Goal: Task Accomplishment & Management: Manage account settings

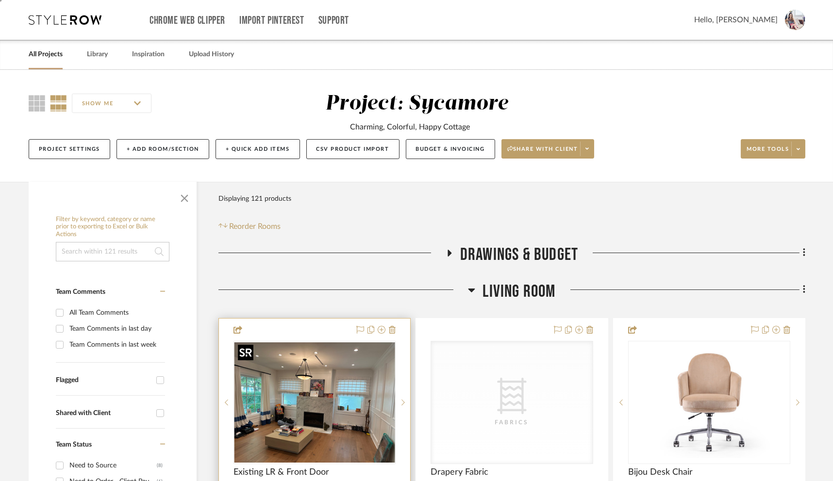
click at [347, 391] on img "0" at bounding box center [314, 403] width 160 height 120
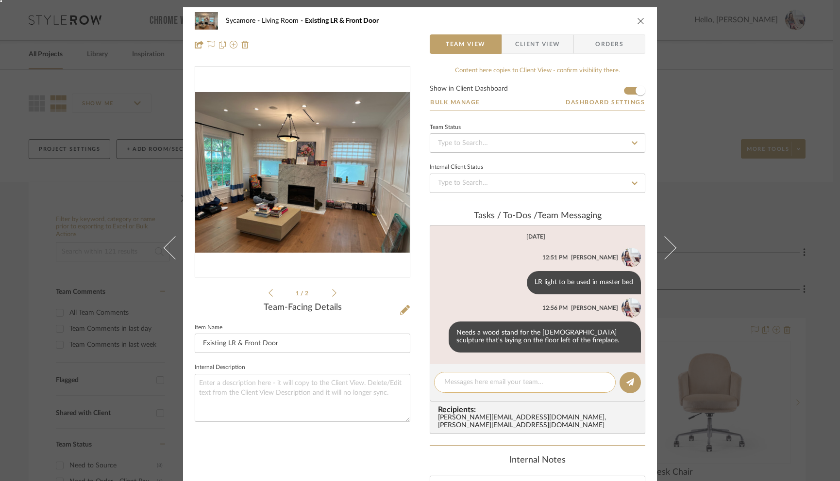
click at [461, 382] on textarea at bounding box center [524, 383] width 161 height 10
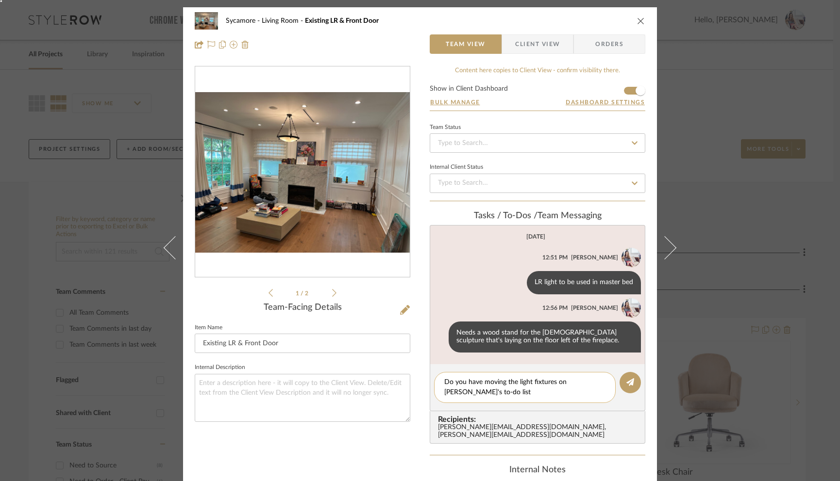
type textarea "Do you have moving the light fixtures on [PERSON_NAME]'s to-do list?"
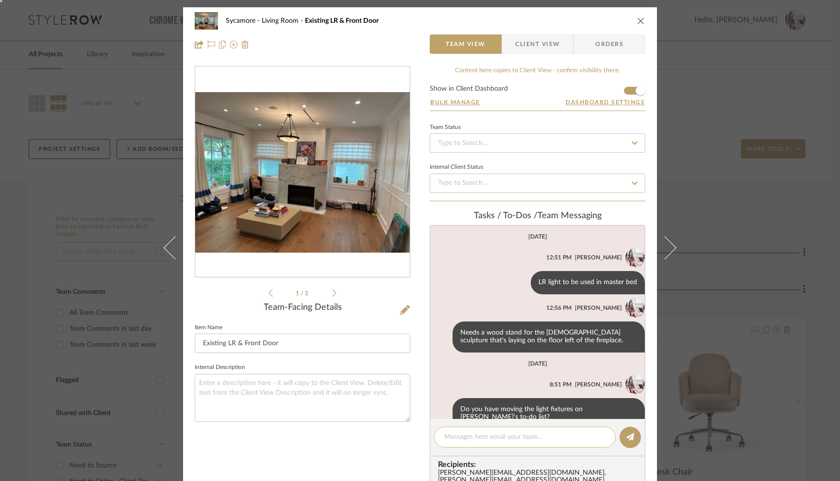
scroll to position [14, 0]
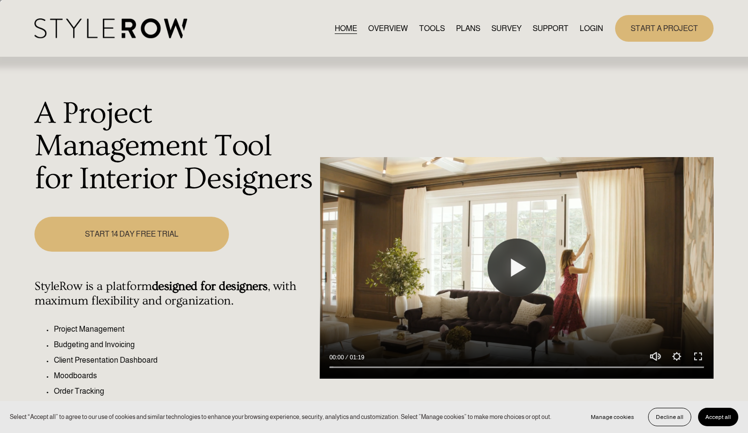
click at [582, 32] on link "LOGIN" at bounding box center [591, 28] width 23 height 13
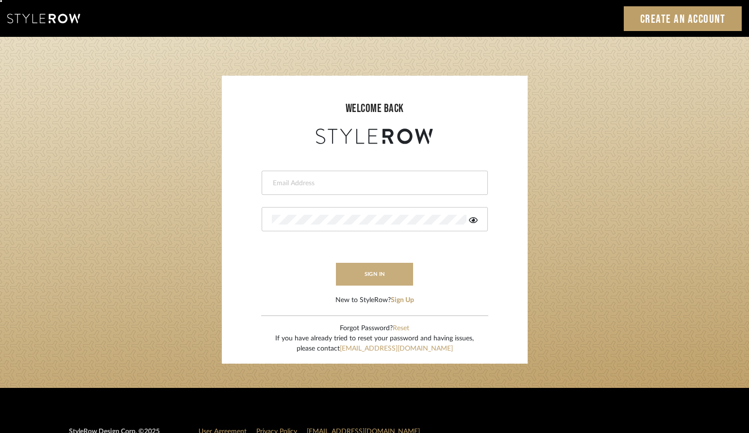
type input "erinn@erinnv.com"
click at [360, 279] on button "sign in" at bounding box center [375, 274] width 78 height 23
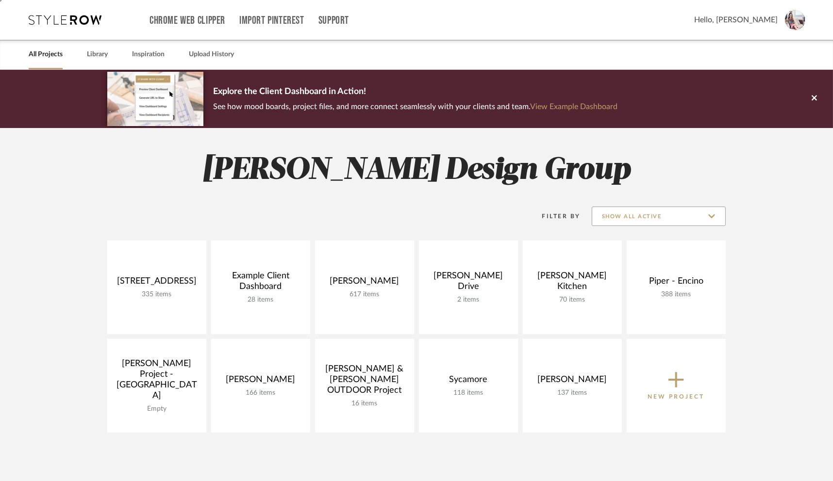
click at [666, 213] on input "Show All Active" at bounding box center [659, 216] width 134 height 19
click at [619, 279] on span "Archived" at bounding box center [658, 287] width 133 height 23
type input "Archived"
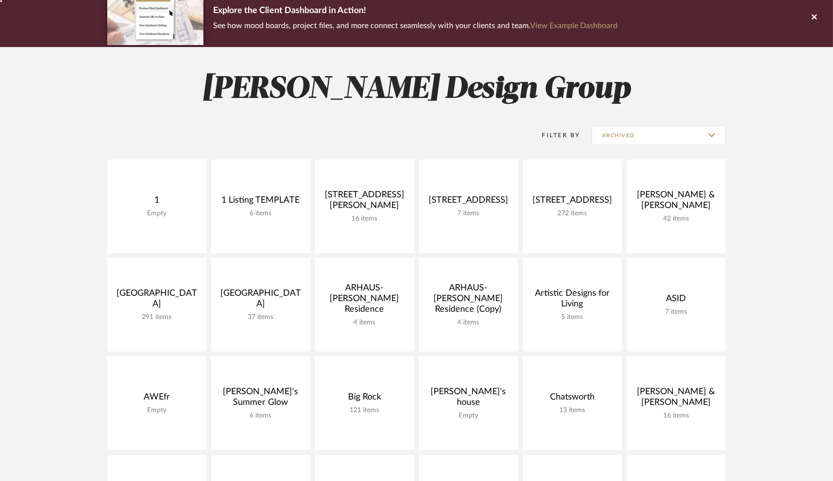
scroll to position [82, 0]
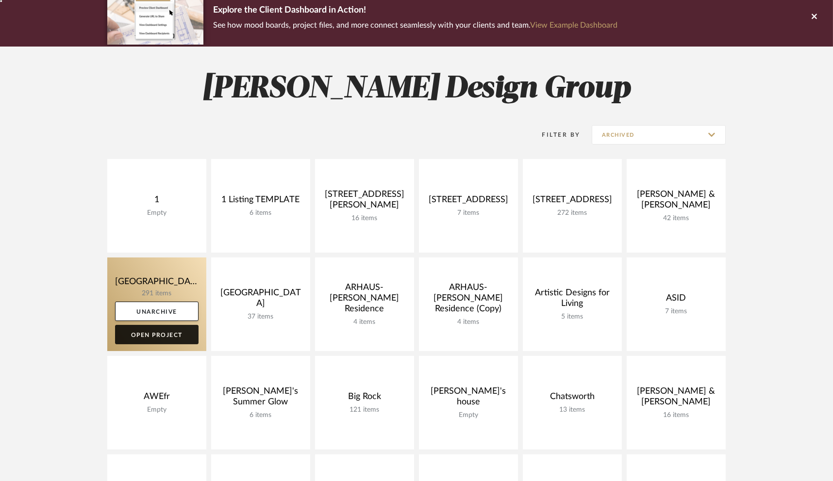
click at [162, 330] on link "Open Project" at bounding box center [156, 334] width 83 height 19
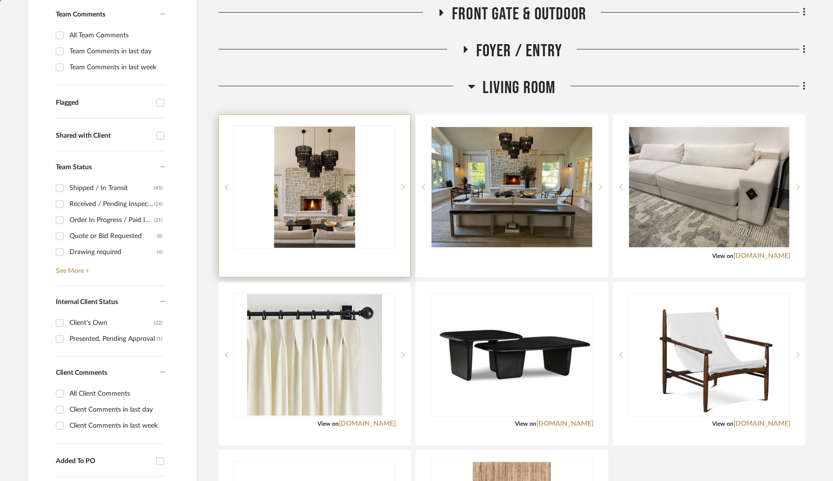
scroll to position [262, 0]
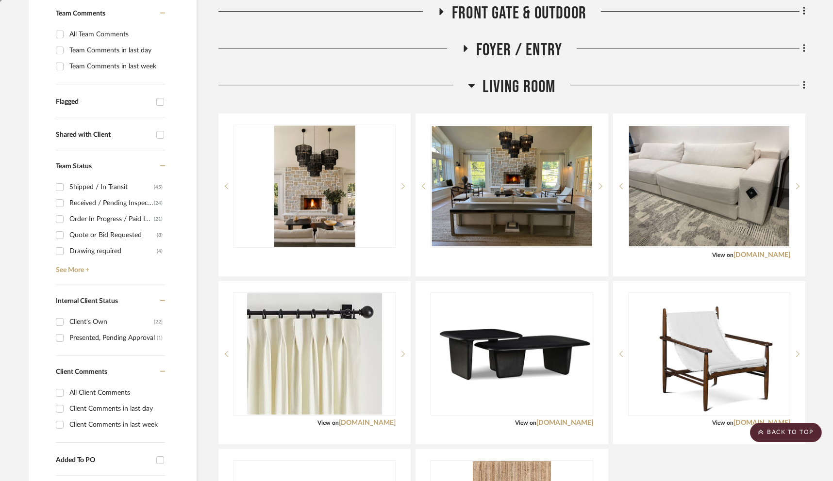
click at [473, 86] on icon at bounding box center [471, 86] width 7 height 4
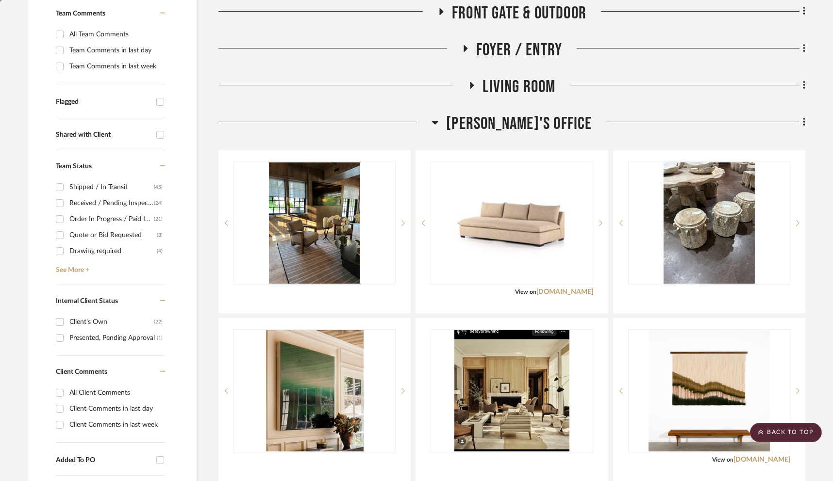
click at [439, 121] on icon at bounding box center [435, 123] width 7 height 4
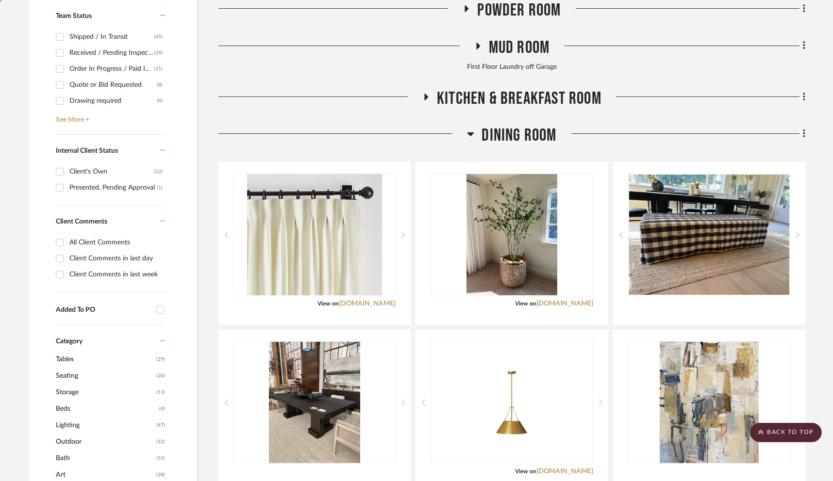
scroll to position [414, 0]
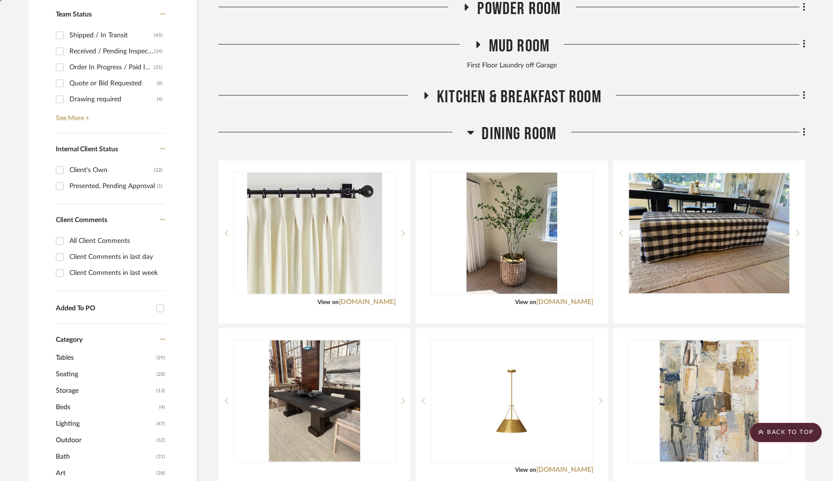
click at [472, 129] on icon at bounding box center [470, 133] width 7 height 12
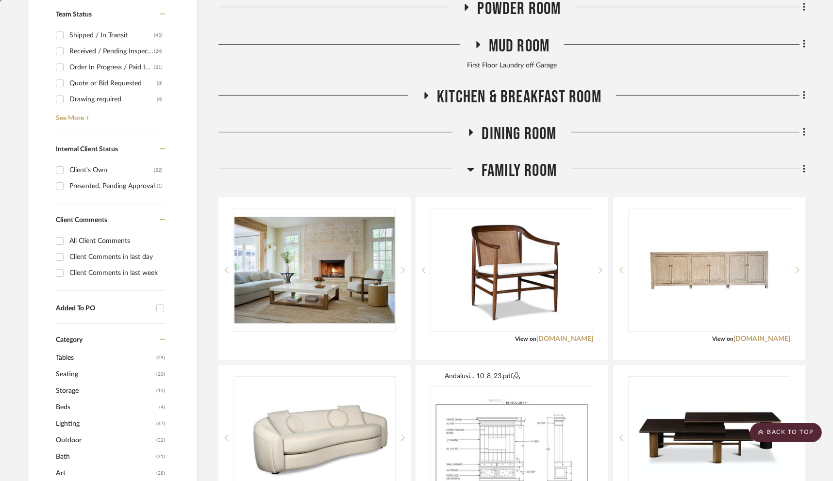
click at [472, 170] on icon at bounding box center [470, 170] width 7 height 12
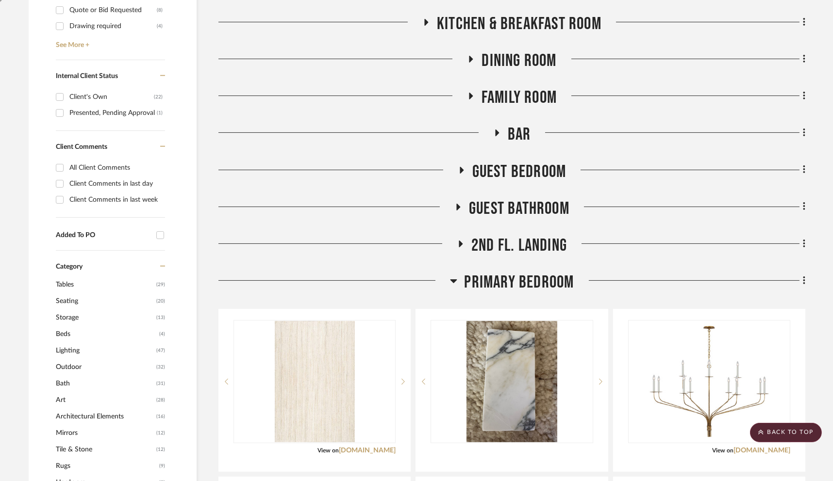
scroll to position [516, 0]
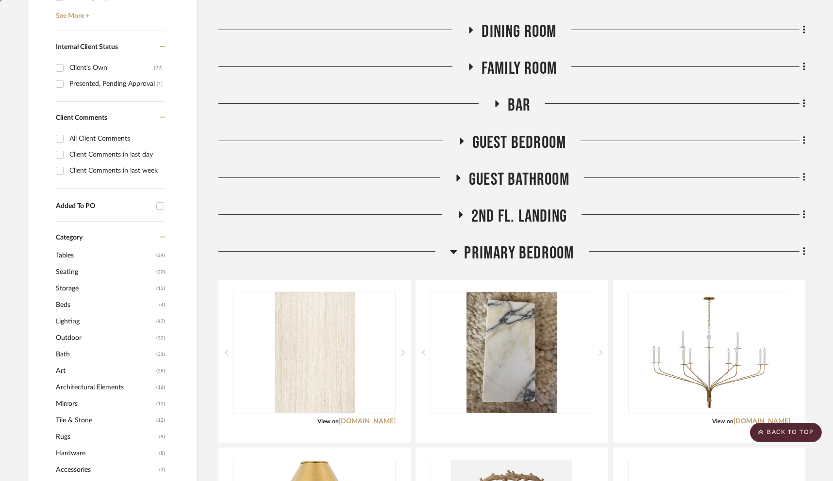
click at [462, 144] on fa-icon at bounding box center [461, 144] width 7 height 14
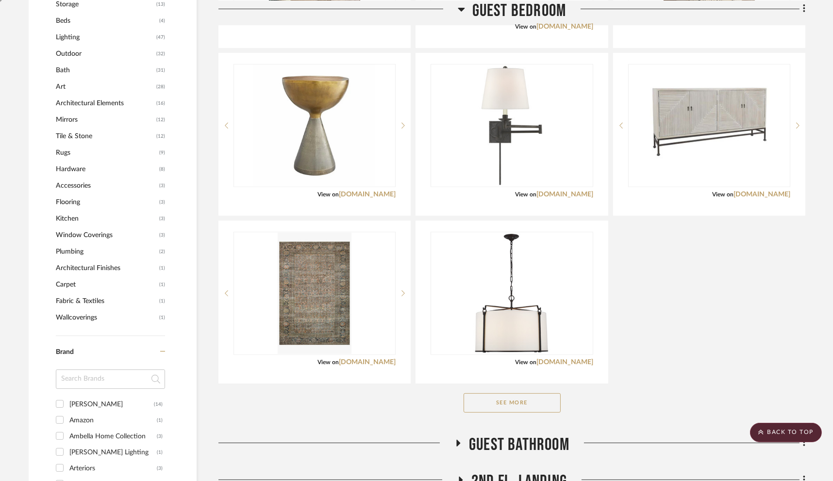
scroll to position [801, 0]
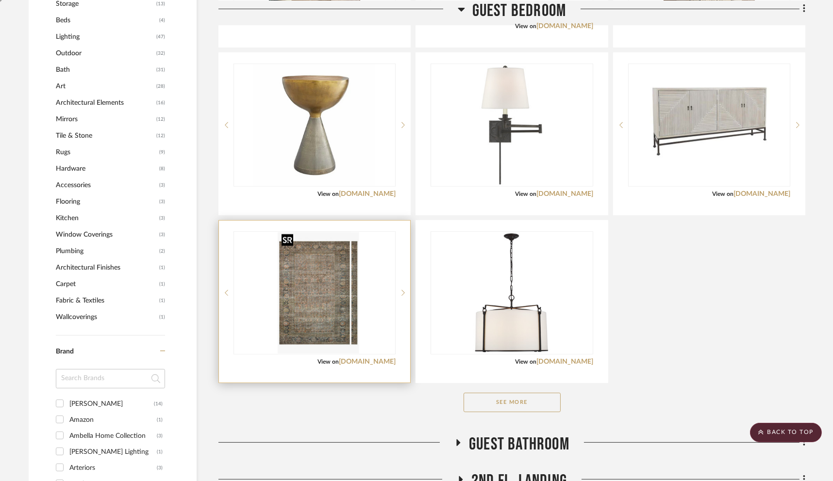
click at [341, 280] on img "0" at bounding box center [321, 292] width 73 height 121
click at [375, 359] on link "loloirugs.com" at bounding box center [367, 362] width 57 height 7
click at [291, 298] on img "0" at bounding box center [314, 292] width 73 height 121
